Goal: Information Seeking & Learning: Check status

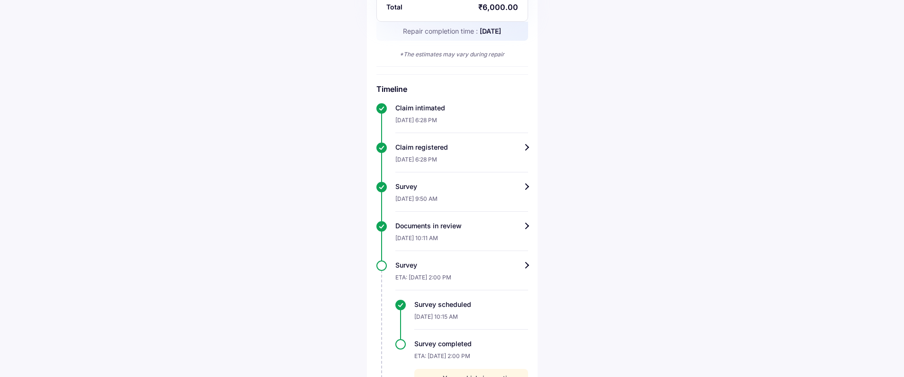
scroll to position [109, 0]
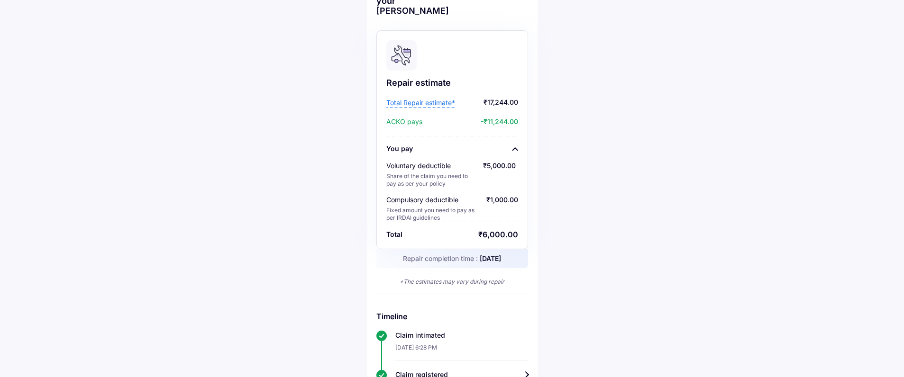
click at [435, 98] on span "Total Repair estimate*" at bounding box center [420, 102] width 69 height 9
